Goal: Task Accomplishment & Management: Manage account settings

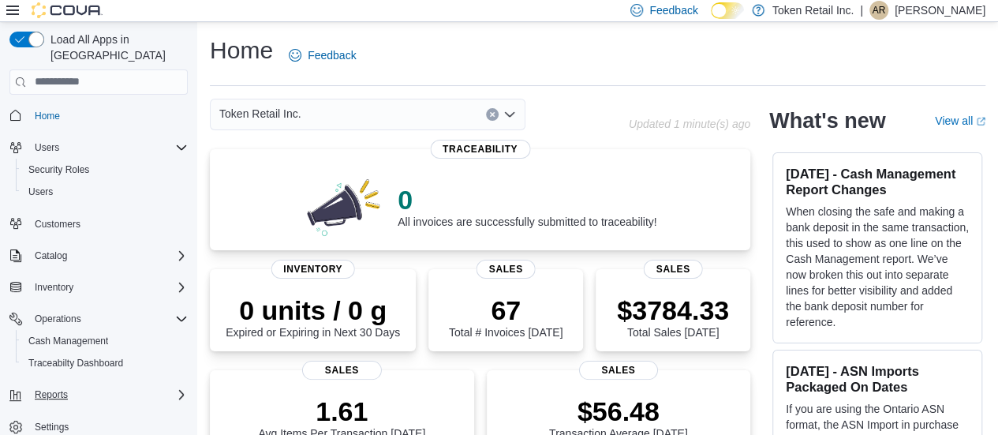
click at [150, 383] on button "Reports" at bounding box center [98, 394] width 191 height 22
click at [90, 334] on span "Cash Management" at bounding box center [68, 340] width 80 height 13
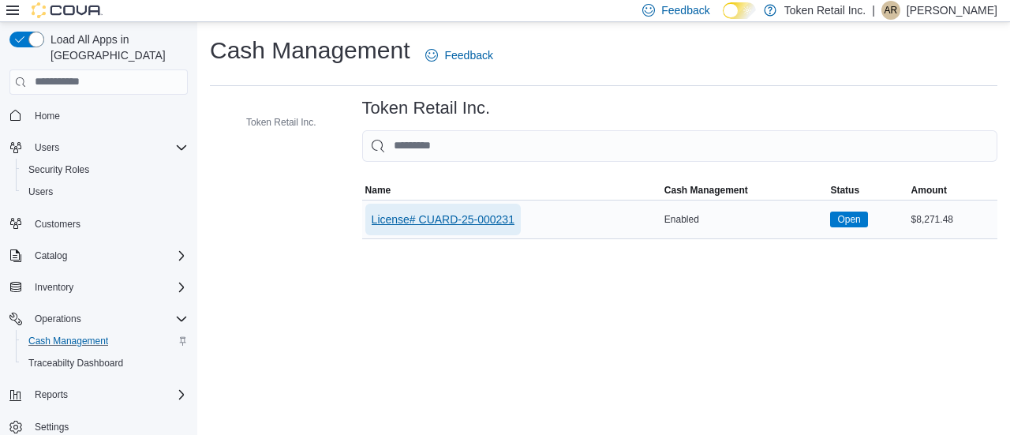
click at [436, 215] on span "License# CUARD-25-000231" at bounding box center [442, 219] width 143 height 16
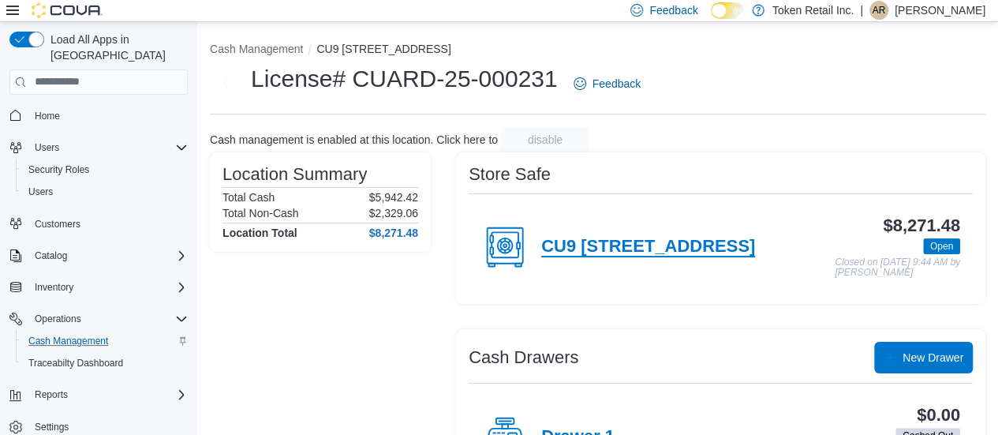
click at [576, 248] on h4 "CU9 [STREET_ADDRESS]" at bounding box center [648, 247] width 214 height 21
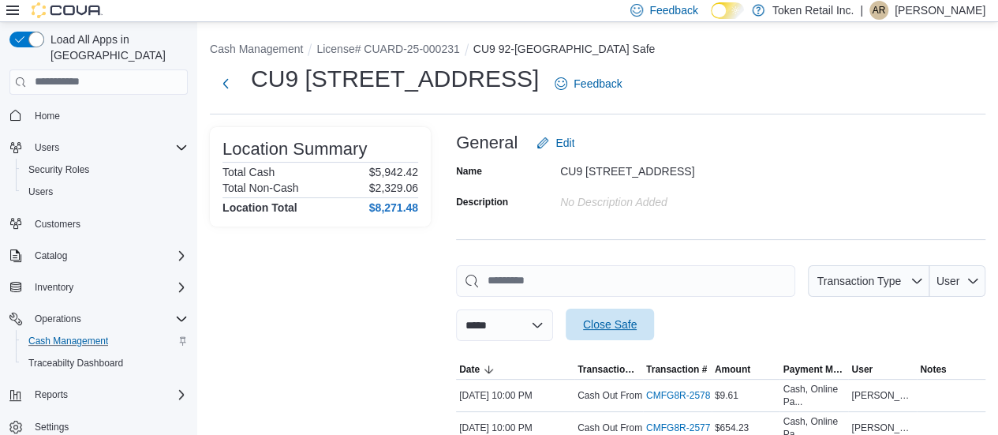
click at [636, 321] on span "Close Safe" at bounding box center [610, 324] width 54 height 16
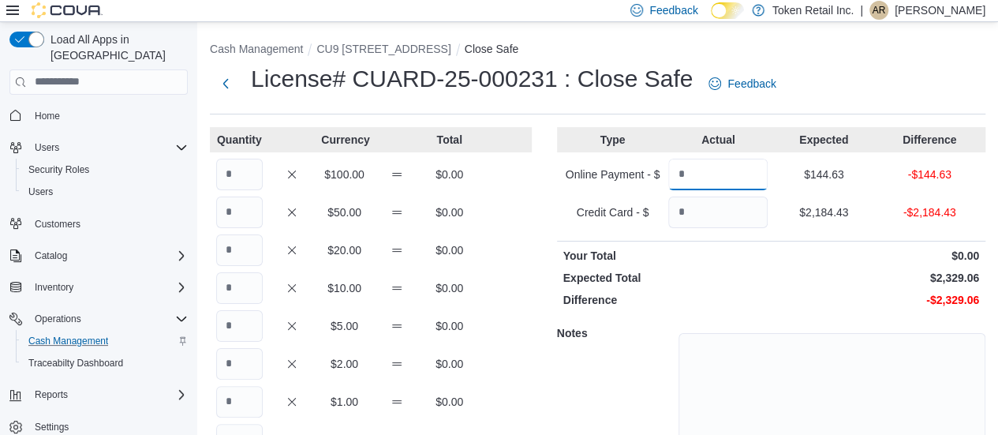
click at [713, 171] on input "Quantity" at bounding box center [717, 175] width 99 height 32
type input "******"
click at [713, 215] on input "Quantity" at bounding box center [717, 212] width 99 height 32
type input "*******"
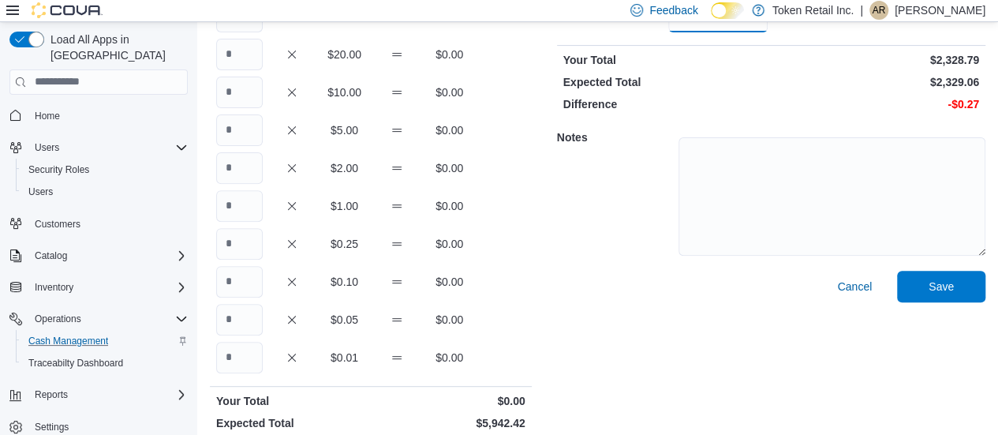
scroll to position [209, 0]
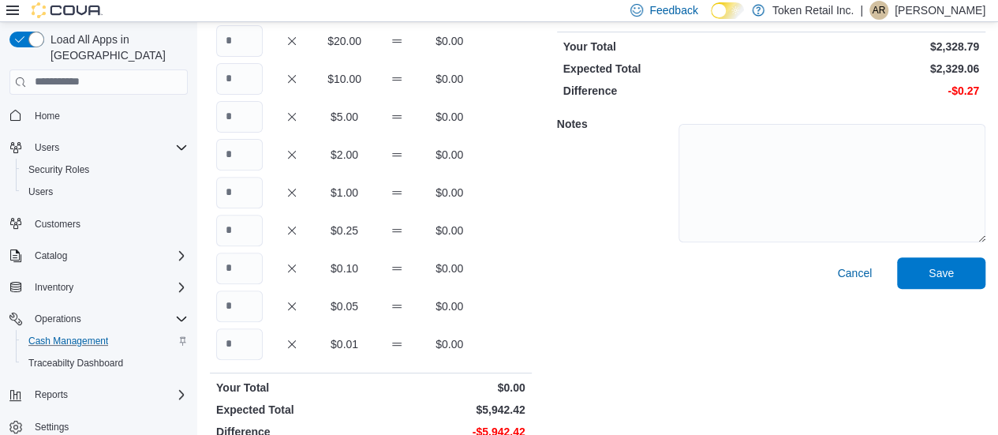
click at [997, 263] on div "Cash Management CU9 92-29 [GEOGRAPHIC_DATA] Close Safe License# CUARD-25-000231…" at bounding box center [597, 135] width 801 height 645
drag, startPoint x: 997, startPoint y: 263, endPoint x: 992, endPoint y: 277, distance: 15.0
click at [992, 277] on div "Cash Management CU9 92-29 [GEOGRAPHIC_DATA] Close Safe License# CUARD-25-000231…" at bounding box center [597, 135] width 801 height 645
click at [252, 186] on input "Quantity" at bounding box center [239, 193] width 47 height 32
type input "****"
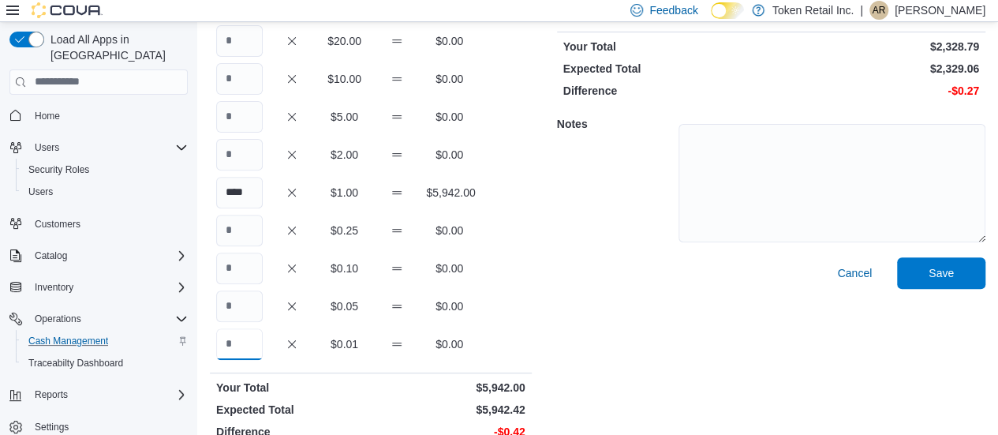
click at [239, 342] on input "Quantity" at bounding box center [239, 344] width 47 height 32
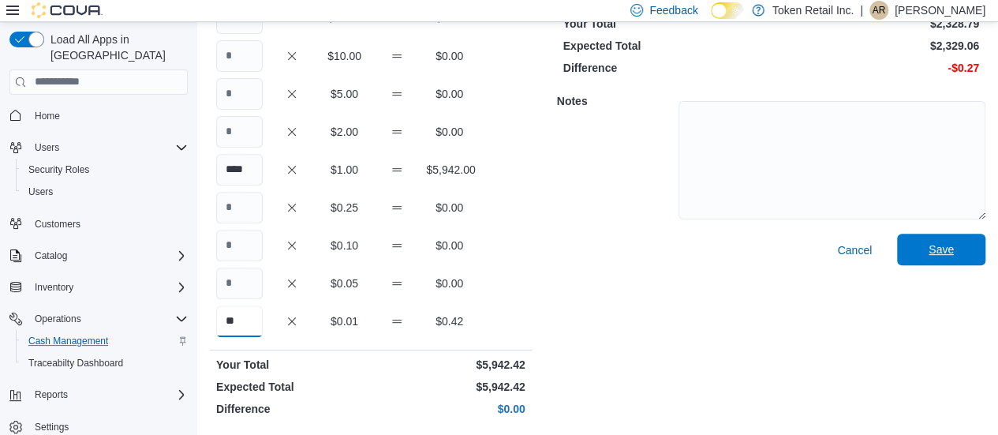
type input "**"
click at [941, 247] on span "Save" at bounding box center [940, 249] width 25 height 16
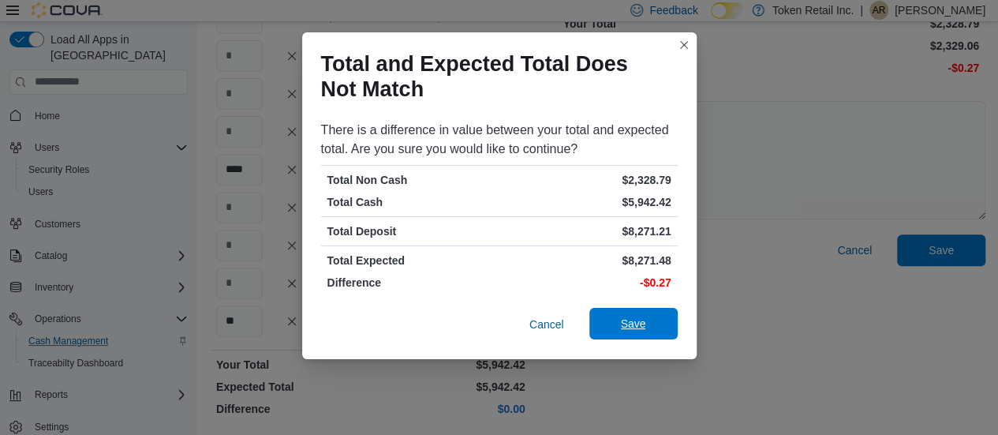
click at [642, 319] on span "Save" at bounding box center [633, 323] width 25 height 16
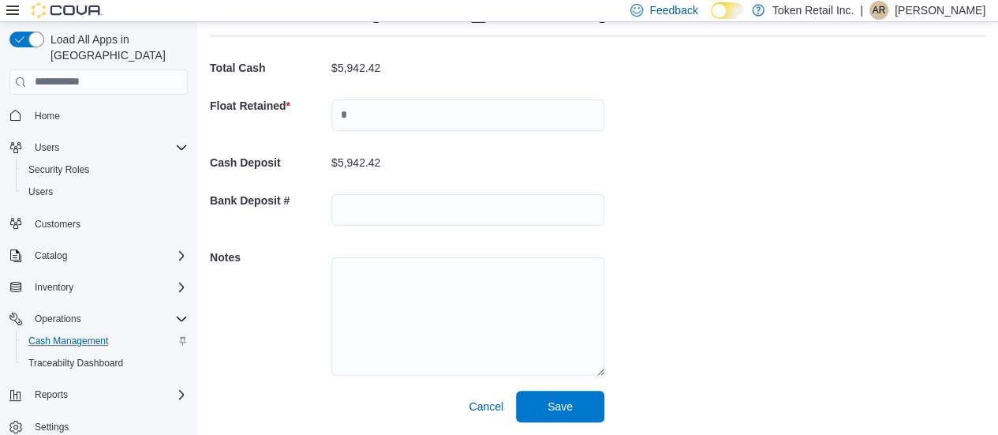
scroll to position [68, 0]
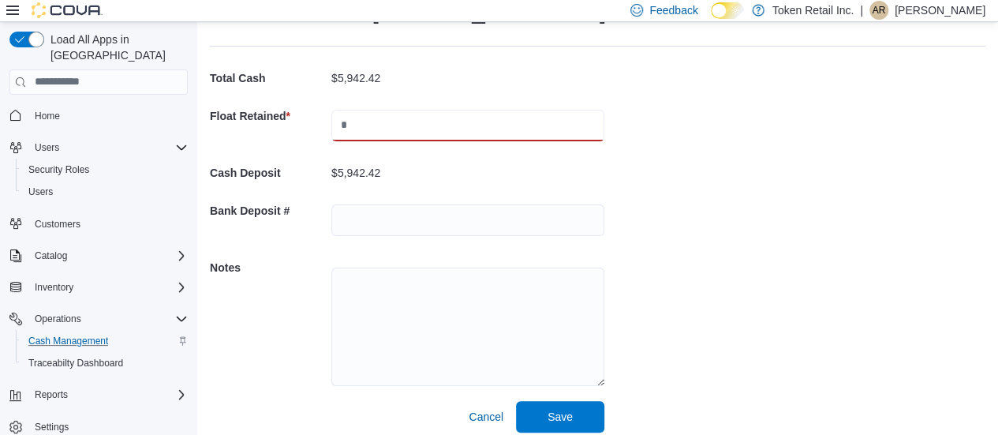
click at [413, 133] on input "text" at bounding box center [467, 126] width 273 height 32
type input "*******"
click at [558, 409] on span "Save" at bounding box center [559, 416] width 25 height 16
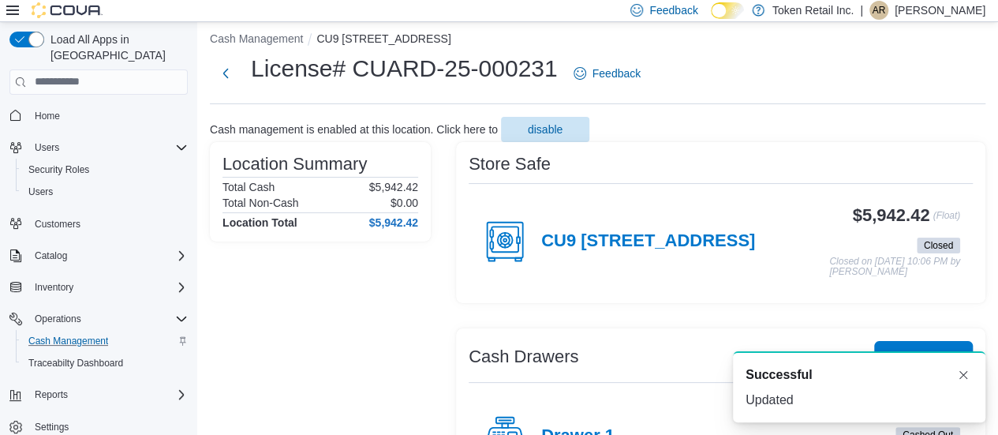
click at [958, 7] on p "[PERSON_NAME]" at bounding box center [939, 10] width 91 height 19
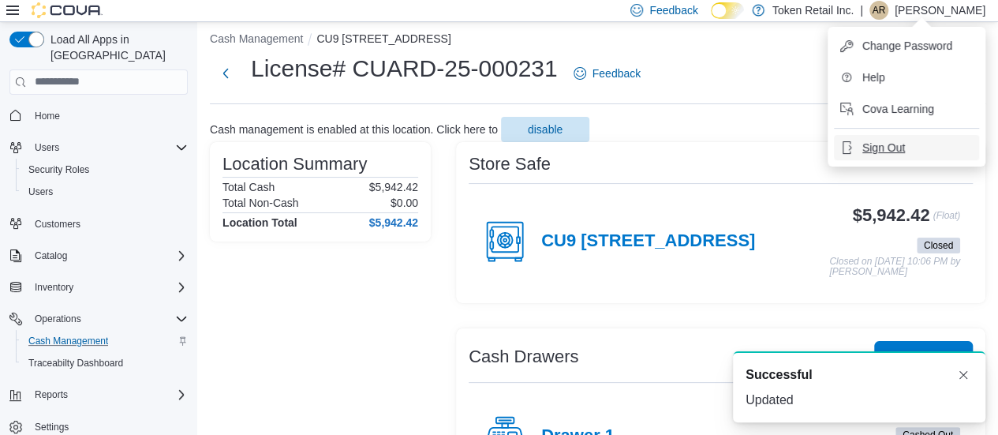
click at [869, 144] on span "Sign Out" at bounding box center [883, 148] width 43 height 16
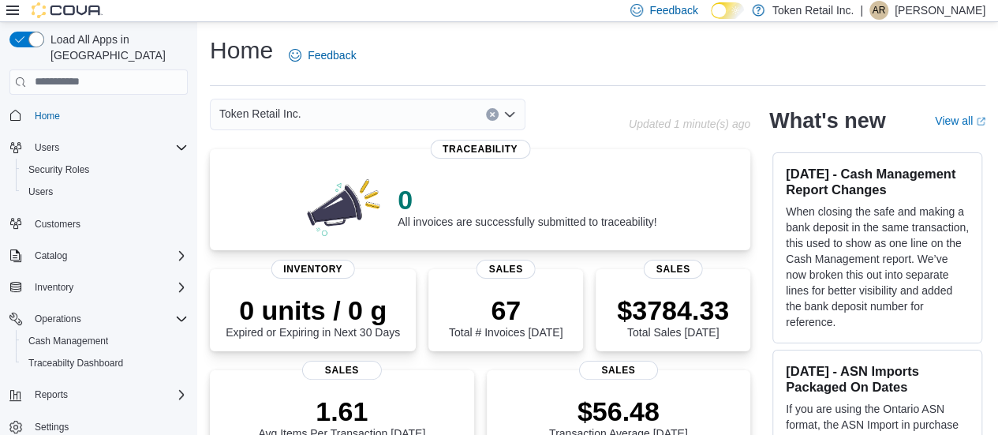
click at [920, 7] on p "[PERSON_NAME]" at bounding box center [939, 10] width 91 height 19
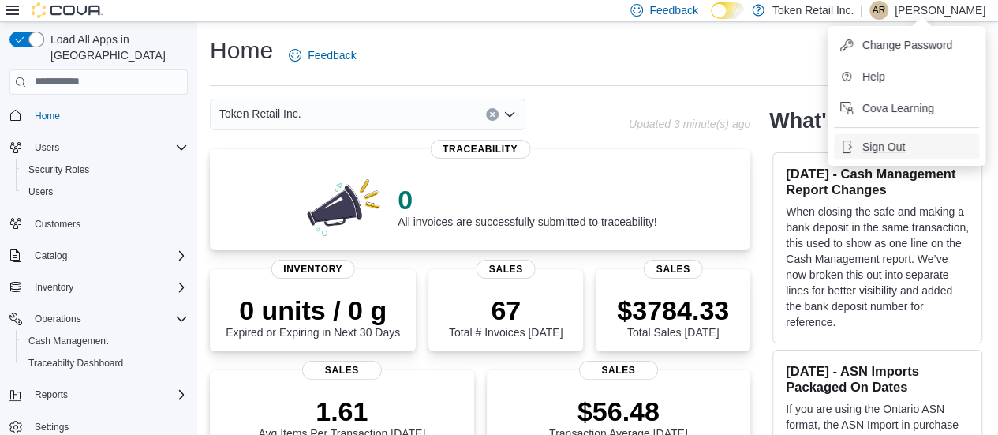
click at [885, 137] on button "Sign Out" at bounding box center [906, 146] width 145 height 25
